Goal: Task Accomplishment & Management: Use online tool/utility

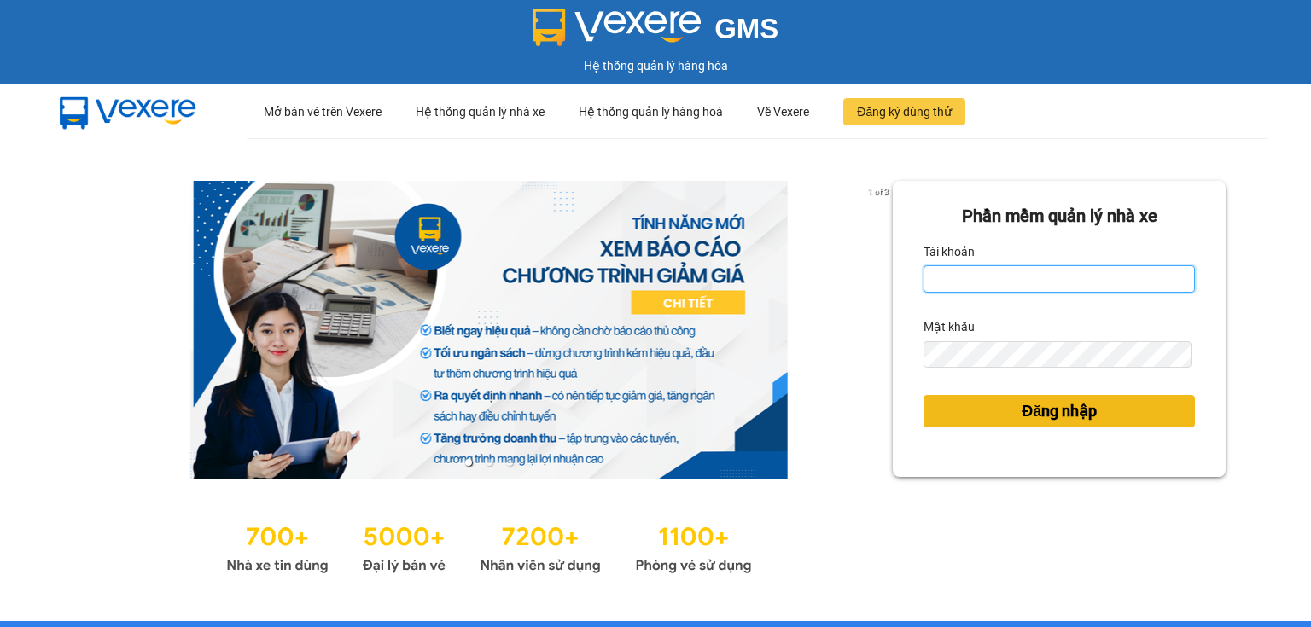
type input "ngoc.taithang"
click at [1008, 408] on button "Đăng nhập" at bounding box center [1058, 411] width 271 height 32
